Goal: Task Accomplishment & Management: Complete application form

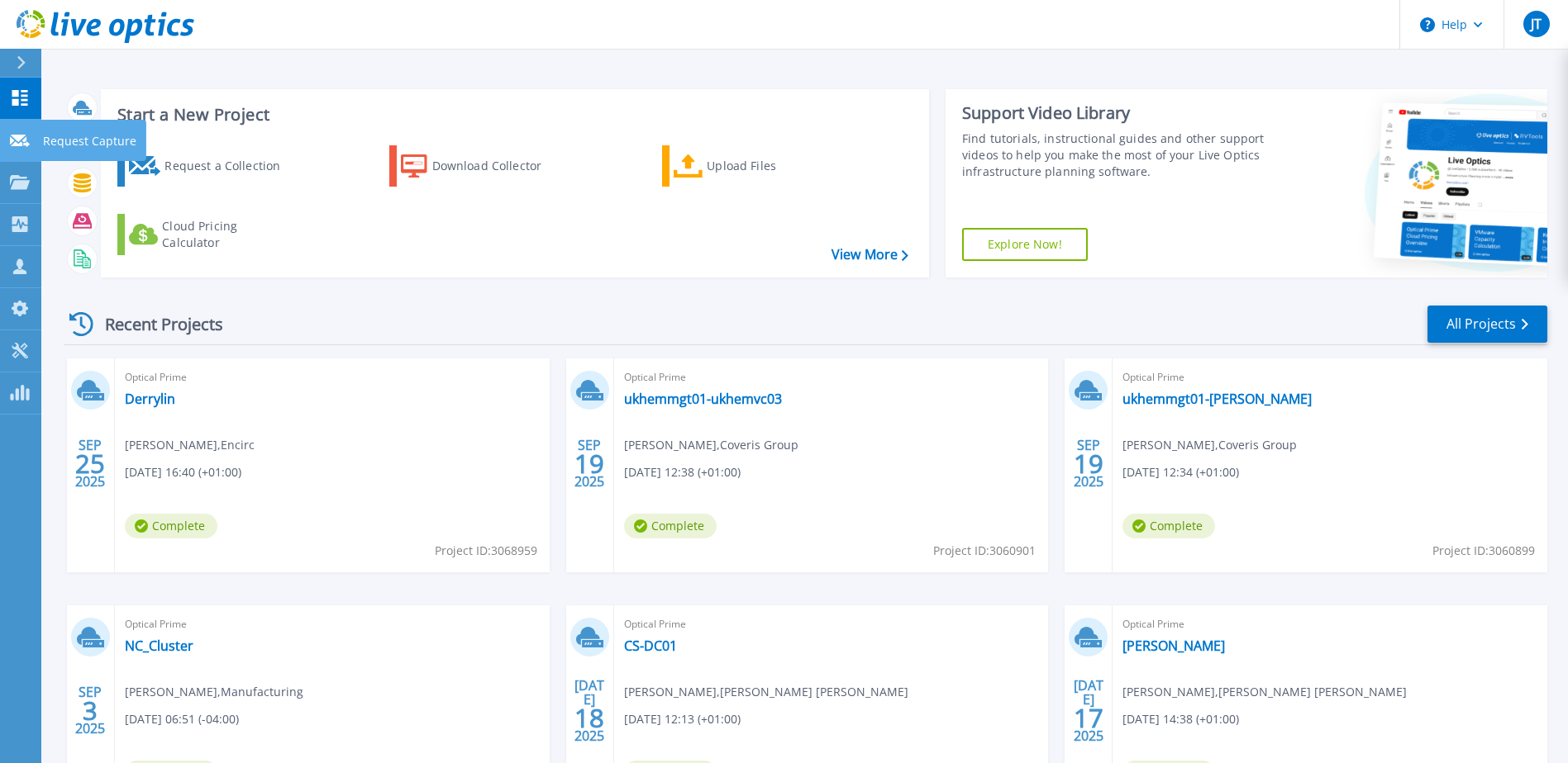
click at [27, 153] on link "Request Capture Request Capture" at bounding box center [21, 141] width 41 height 42
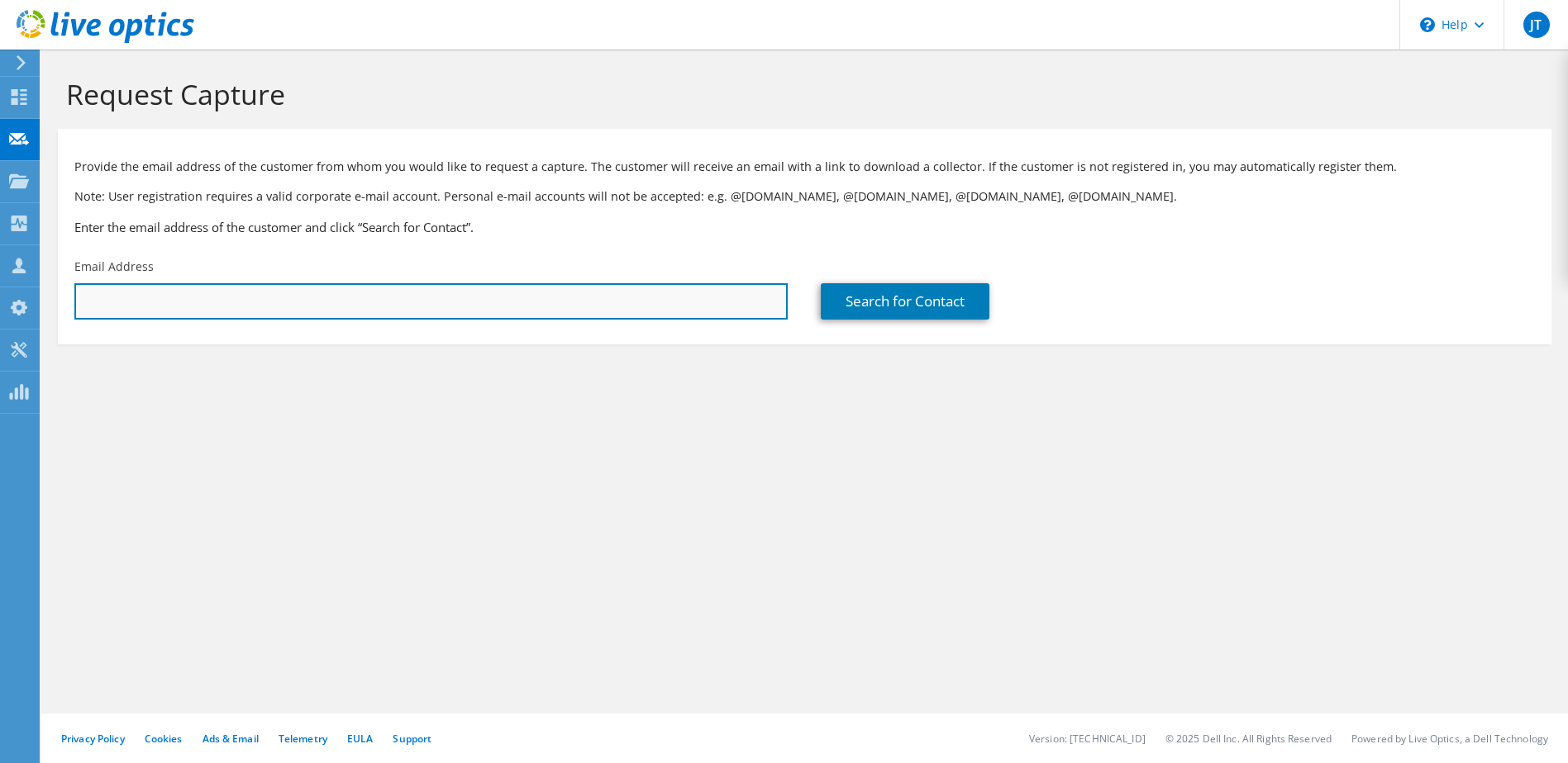
click at [432, 299] on input "text" at bounding box center [431, 301] width 713 height 36
paste input "[PERSON_NAME][EMAIL_ADDRESS][PERSON_NAME][DOMAIN_NAME]"
type input "[PERSON_NAME][EMAIL_ADDRESS][PERSON_NAME][DOMAIN_NAME]"
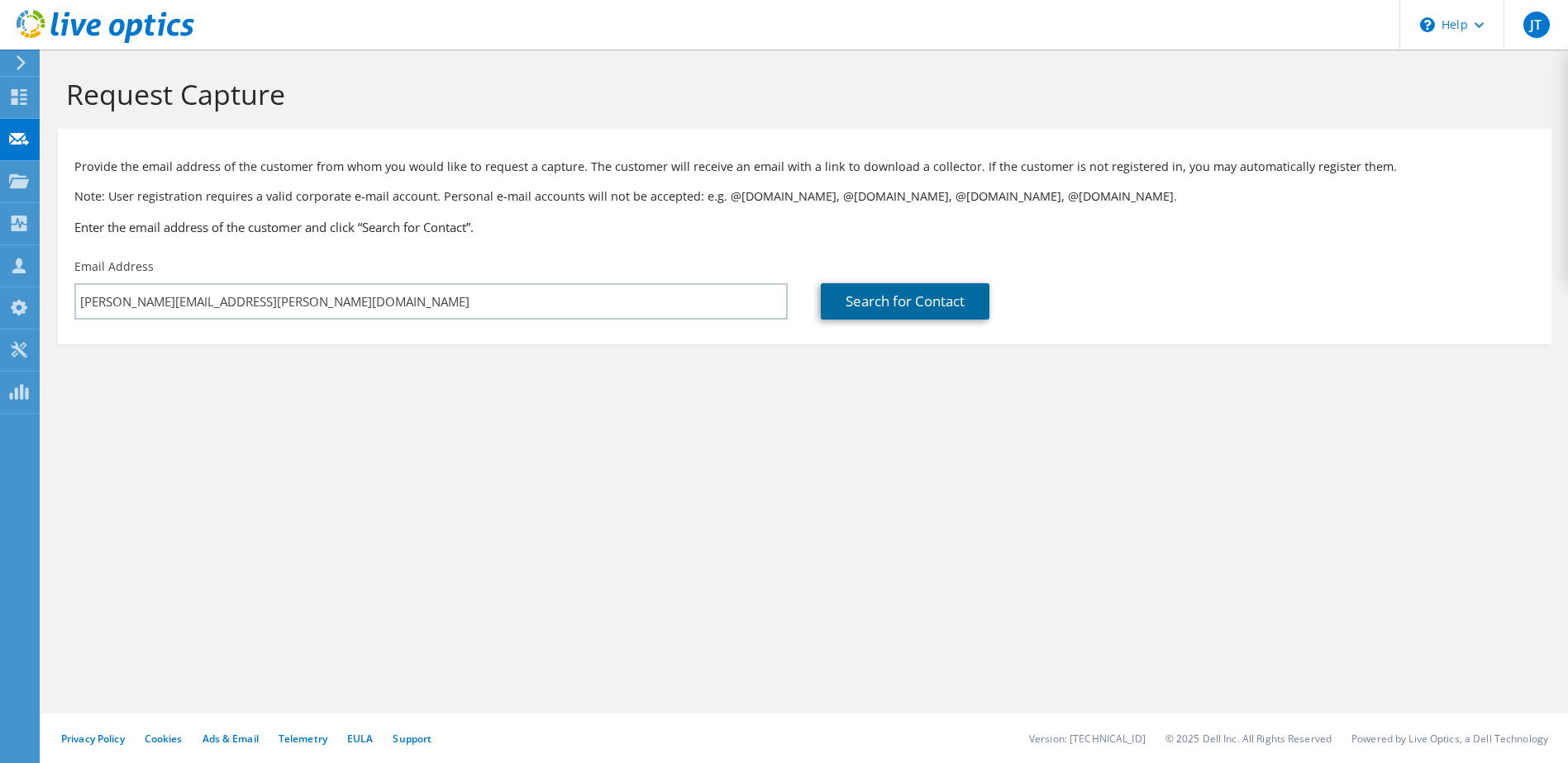
click at [913, 294] on link "Search for Contact" at bounding box center [905, 301] width 169 height 36
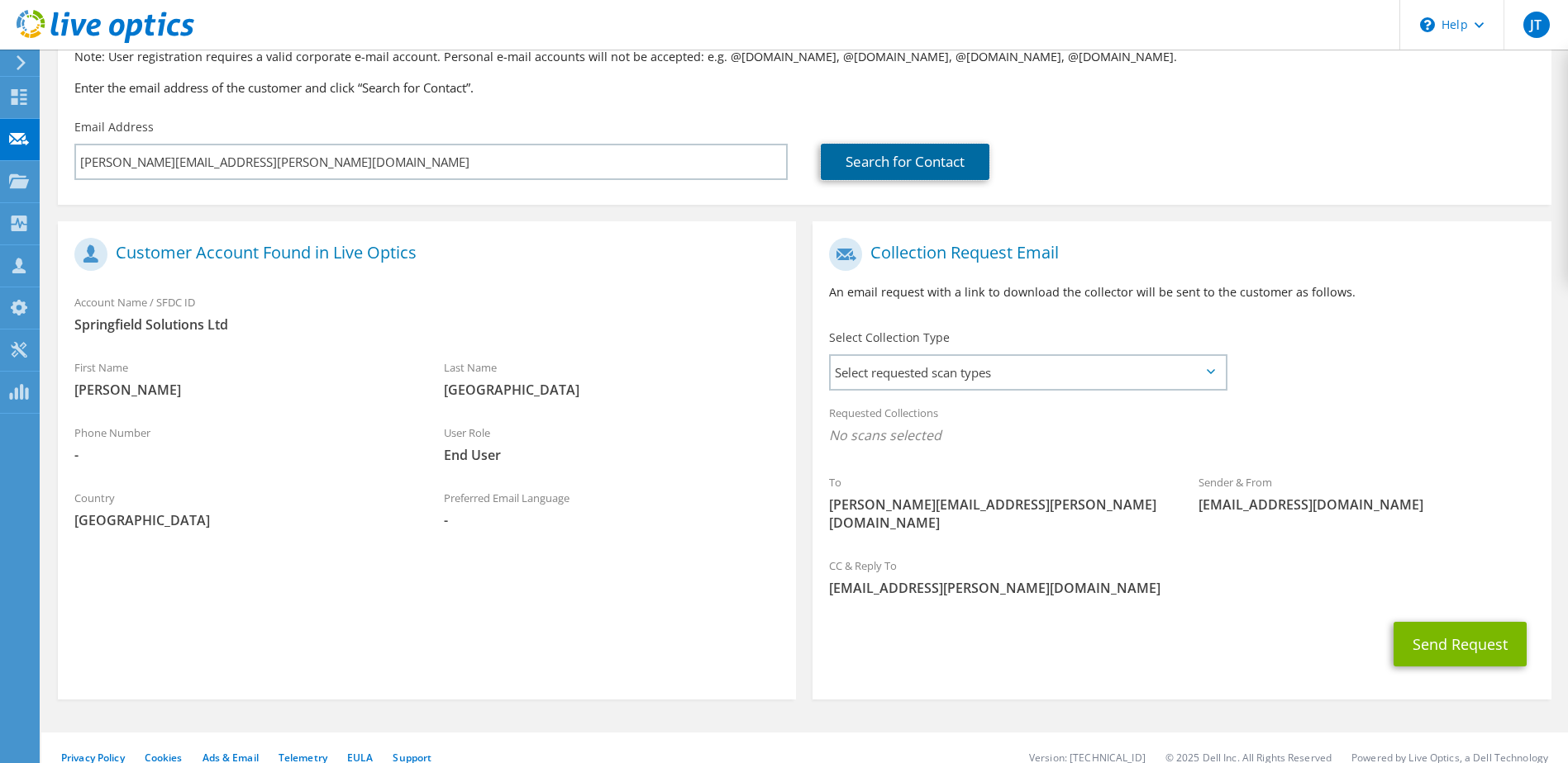
scroll to position [141, 0]
click at [1051, 370] on span "Select requested scan types" at bounding box center [1027, 371] width 393 height 33
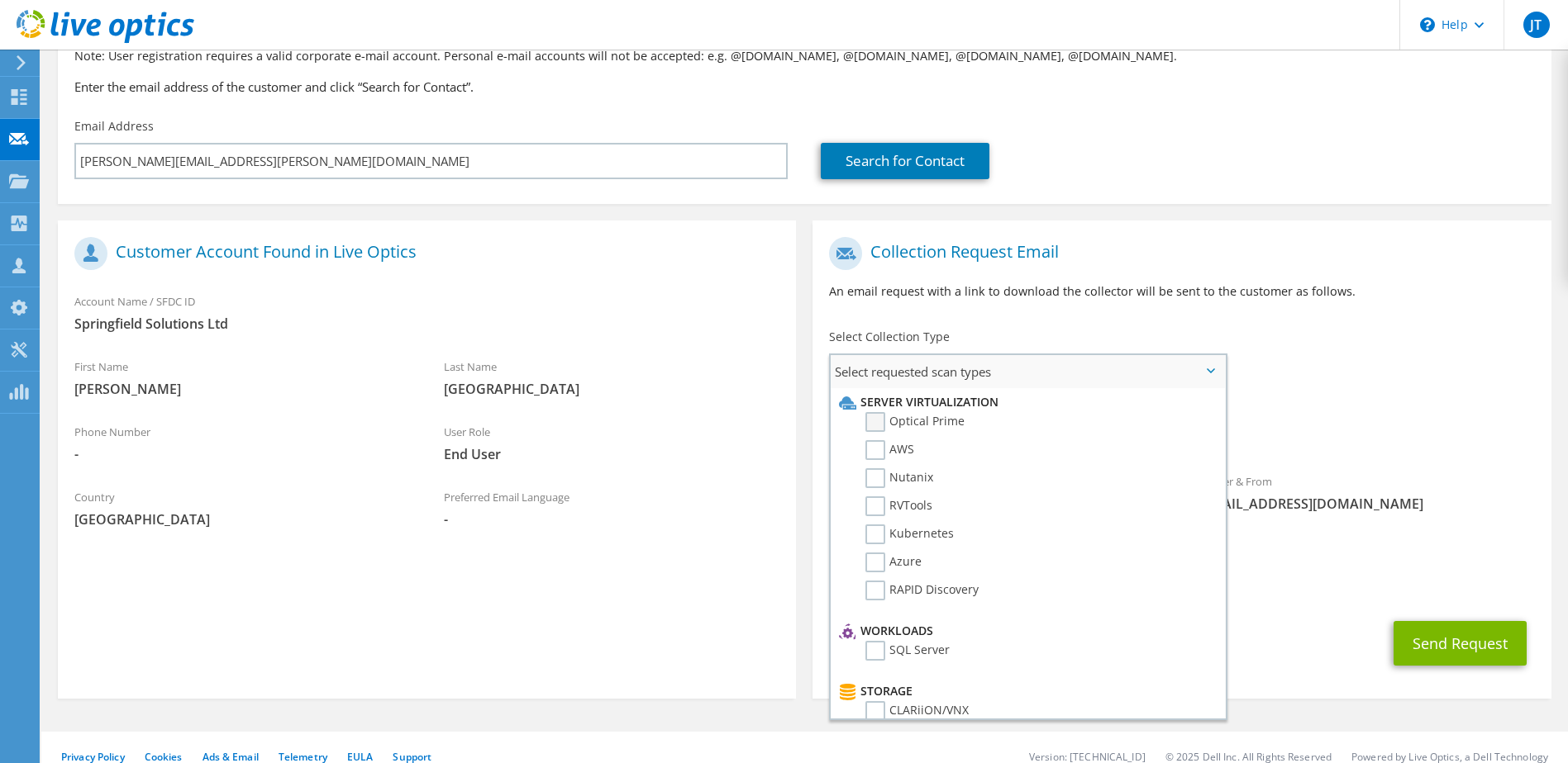
click at [879, 425] on label "Optical Prime" at bounding box center [915, 421] width 99 height 20
click at [0, 0] on input "Optical Prime" at bounding box center [0, 0] width 0 height 0
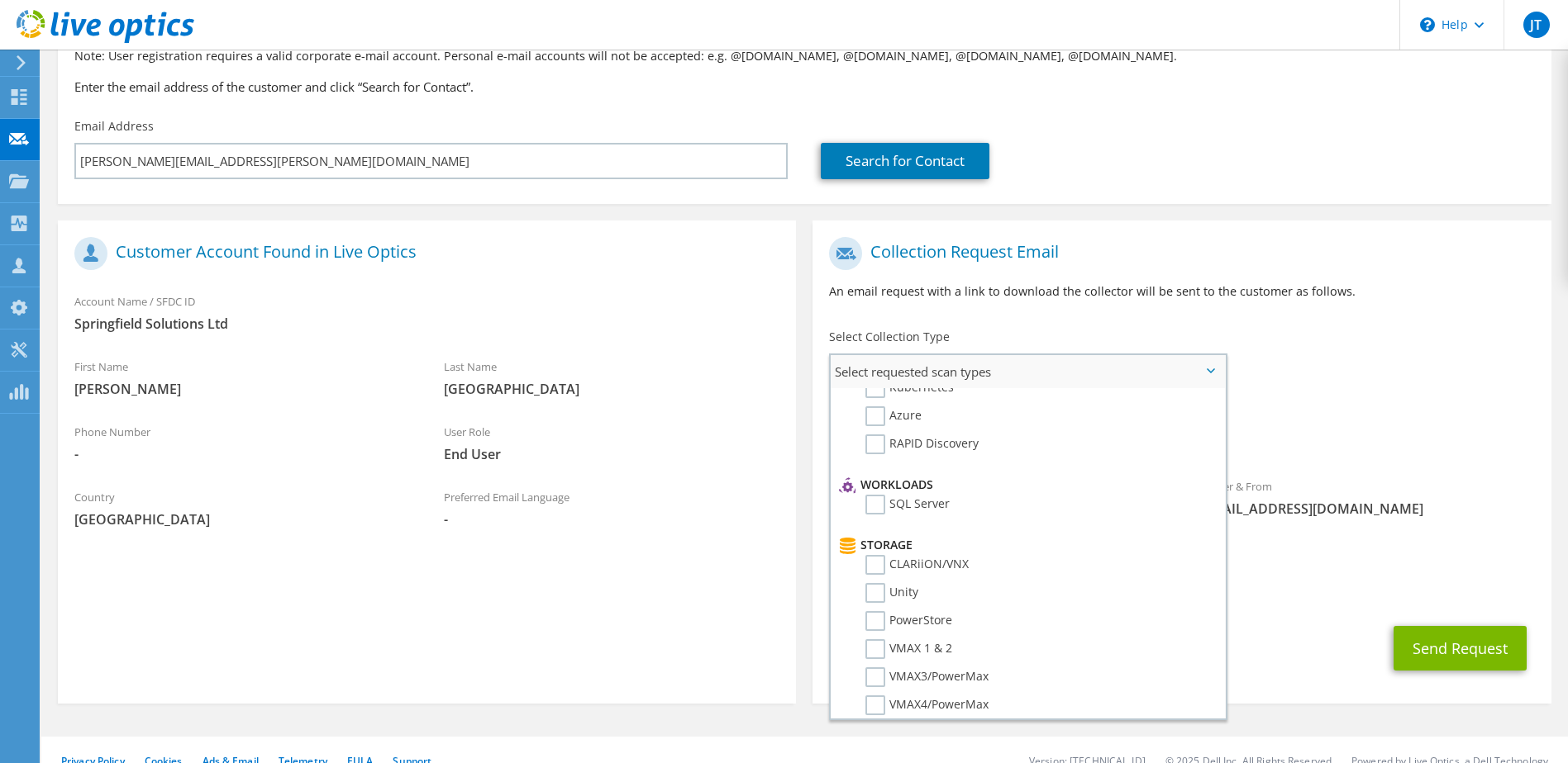
scroll to position [147, 0]
click at [878, 505] on label "SQL Server" at bounding box center [907, 503] width 84 height 20
click at [0, 0] on input "SQL Server" at bounding box center [0, 0] width 0 height 0
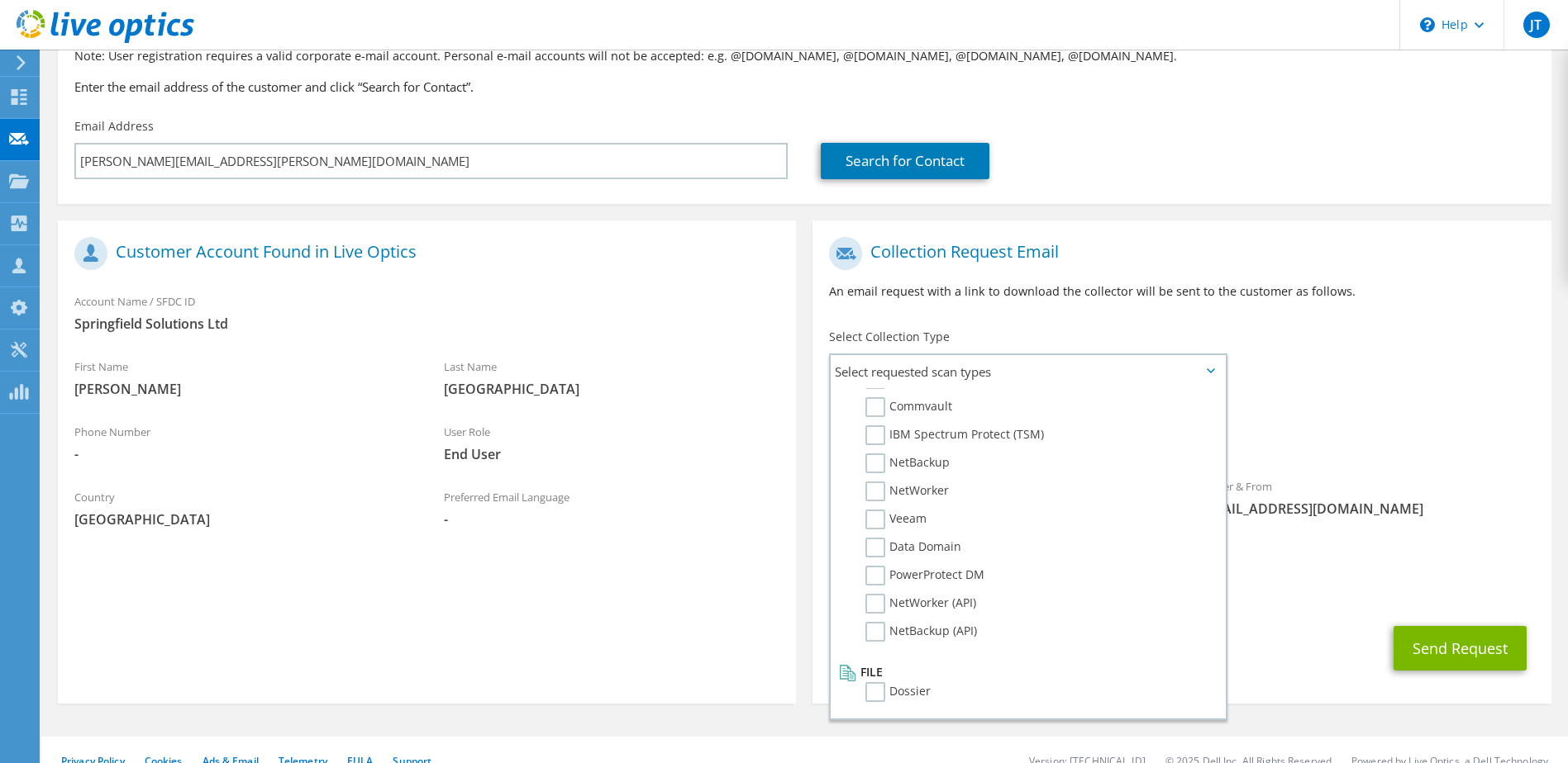
click at [1298, 583] on span "[EMAIL_ADDRESS][PERSON_NAME][DOMAIN_NAME]" at bounding box center [1181, 593] width 705 height 19
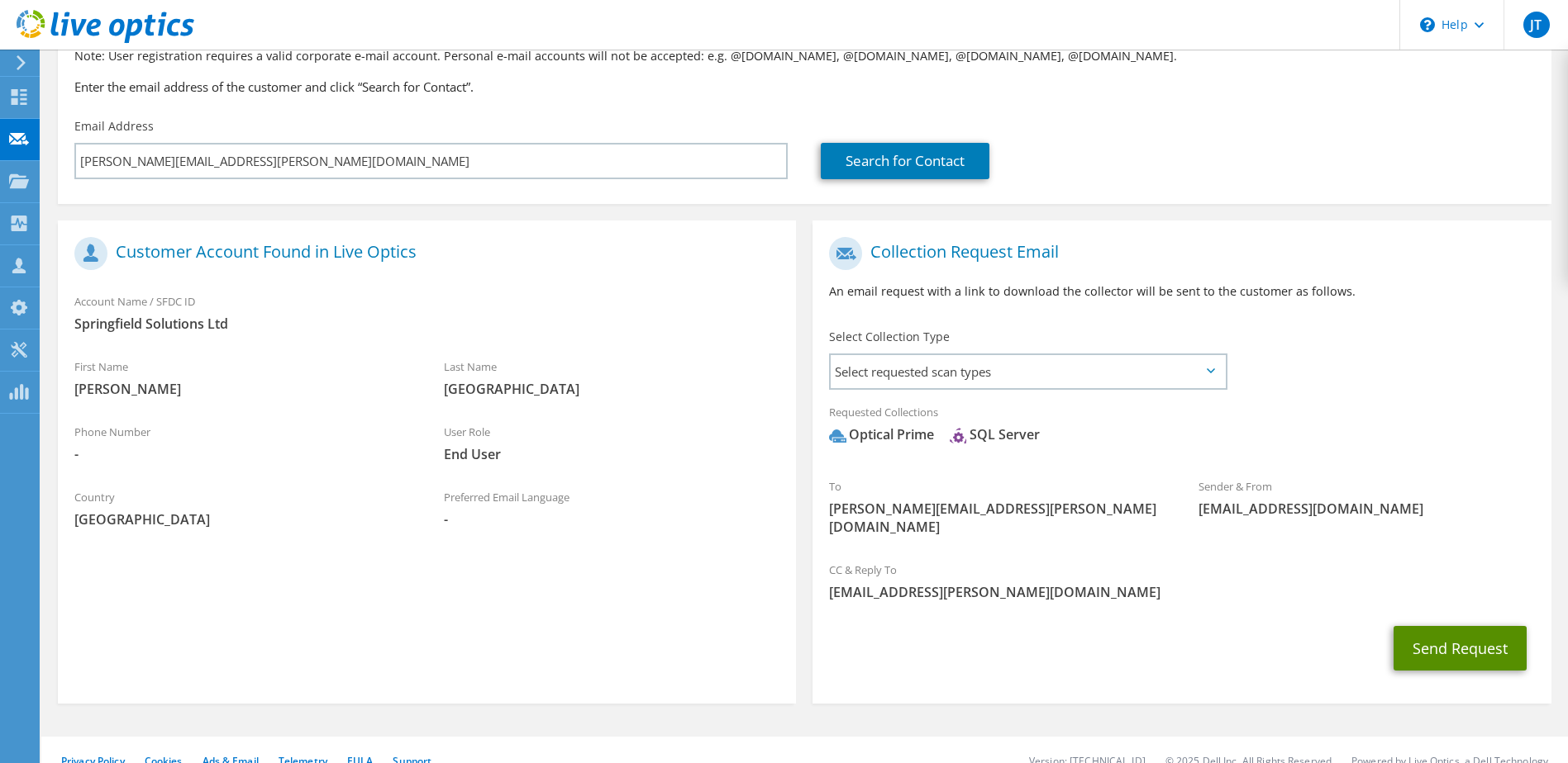
click at [1468, 631] on button "Send Request" at bounding box center [1460, 648] width 133 height 45
